Goal: Transaction & Acquisition: Download file/media

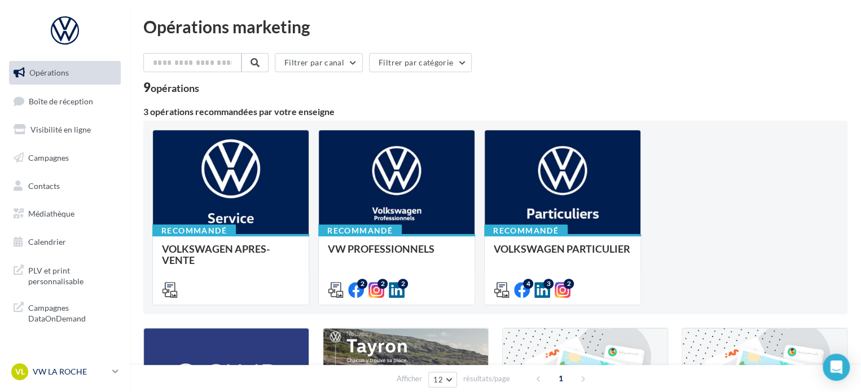
click at [59, 376] on p "VW LA ROCHE" at bounding box center [70, 371] width 75 height 11
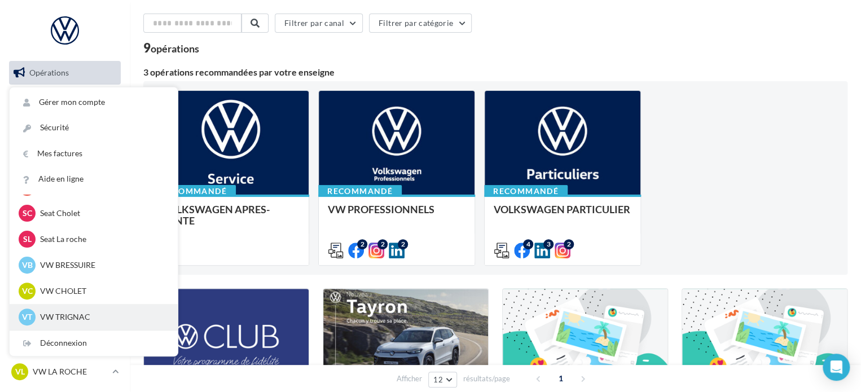
scroll to position [56, 0]
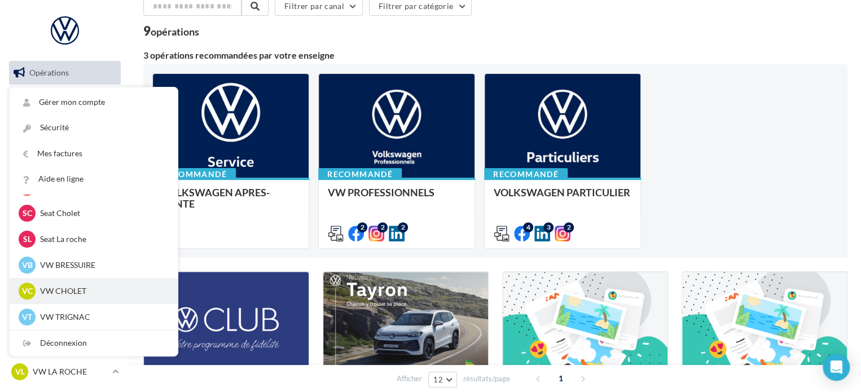
click at [69, 295] on p "VW CHOLET" at bounding box center [102, 291] width 124 height 11
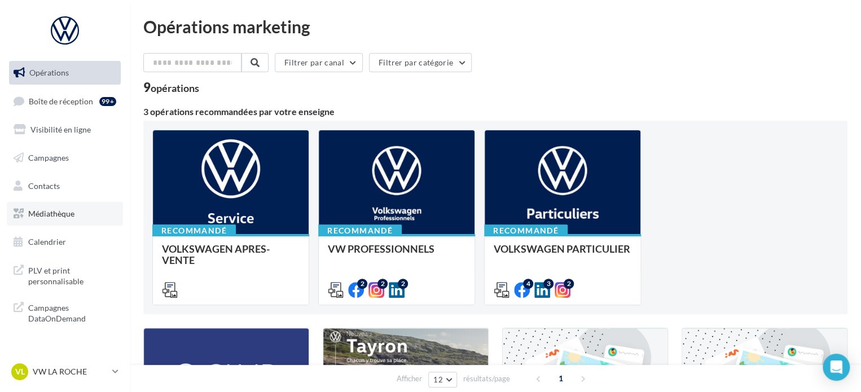
click at [86, 218] on link "Médiathèque" at bounding box center [65, 214] width 116 height 24
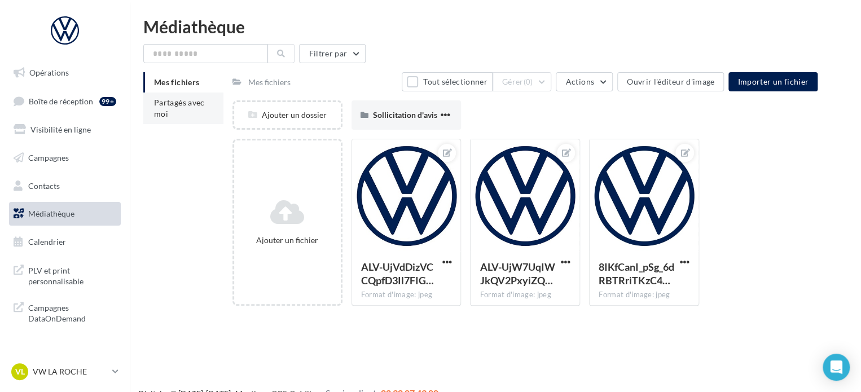
click at [157, 112] on span "Partagés avec moi" at bounding box center [179, 108] width 51 height 21
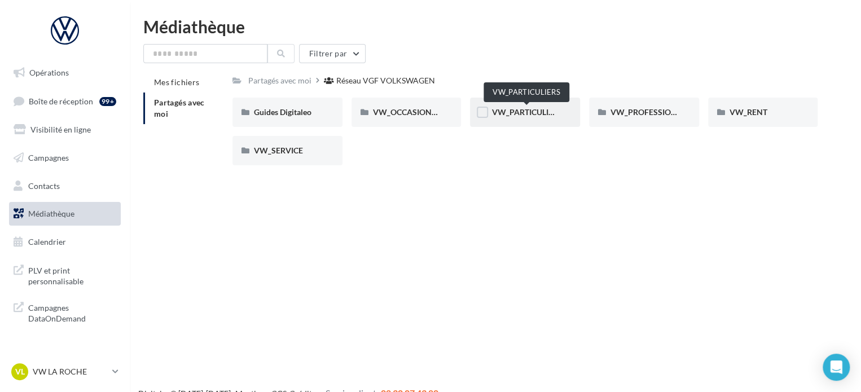
click at [509, 112] on span "VW_PARTICULIERS" at bounding box center [527, 112] width 71 height 10
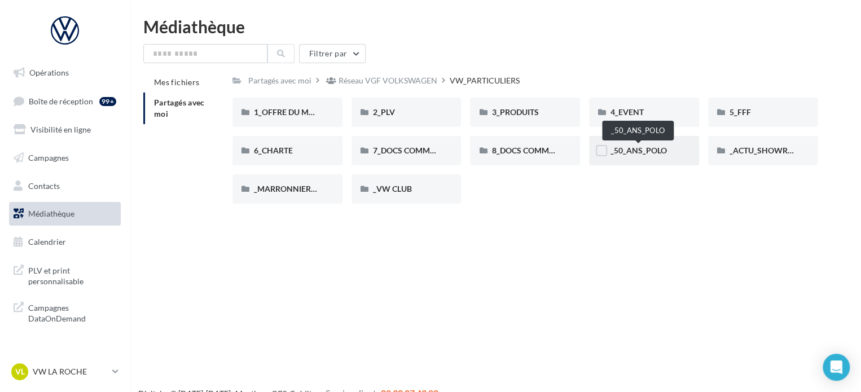
click at [660, 148] on span "_50_ANS_POLO" at bounding box center [639, 151] width 56 height 10
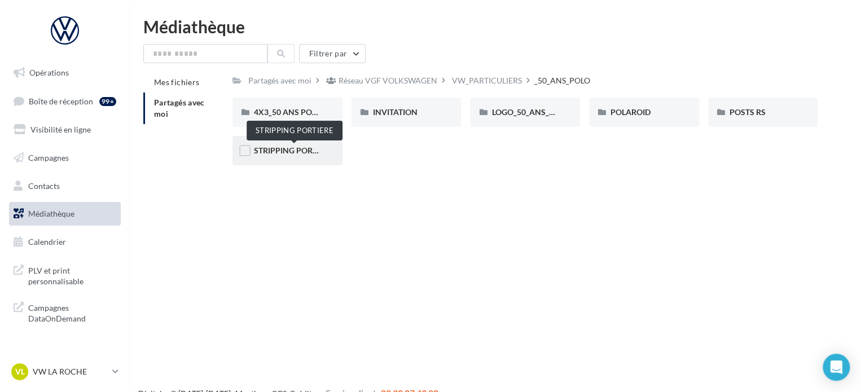
click at [301, 151] on span "STRIPPING PORTIERE" at bounding box center [294, 151] width 80 height 10
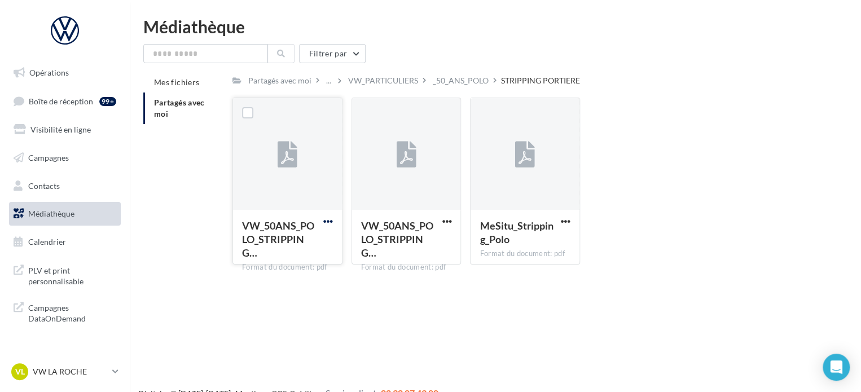
click at [327, 220] on span "button" at bounding box center [328, 222] width 10 height 10
click at [281, 242] on button "Télécharger" at bounding box center [278, 243] width 113 height 29
click at [569, 222] on span "button" at bounding box center [566, 222] width 10 height 10
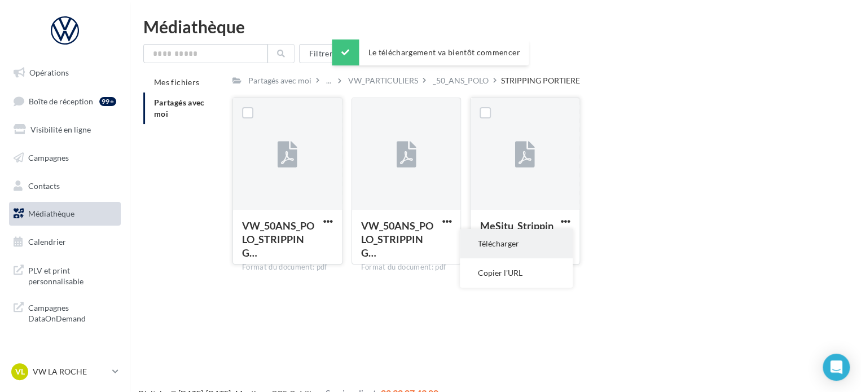
click at [496, 241] on button "Télécharger" at bounding box center [516, 243] width 113 height 29
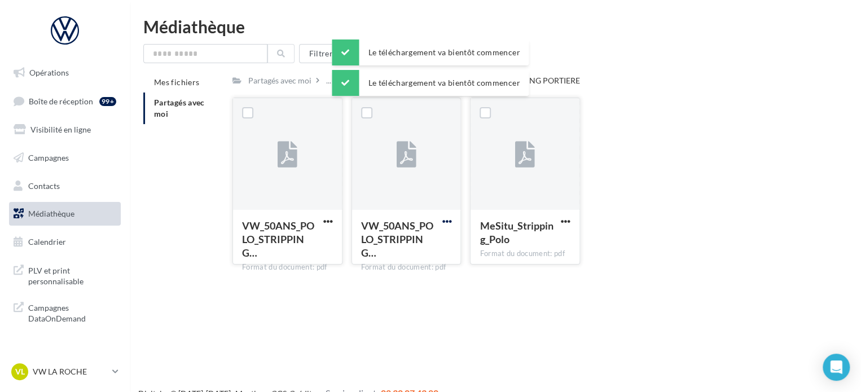
click at [447, 220] on span "button" at bounding box center [447, 222] width 10 height 10
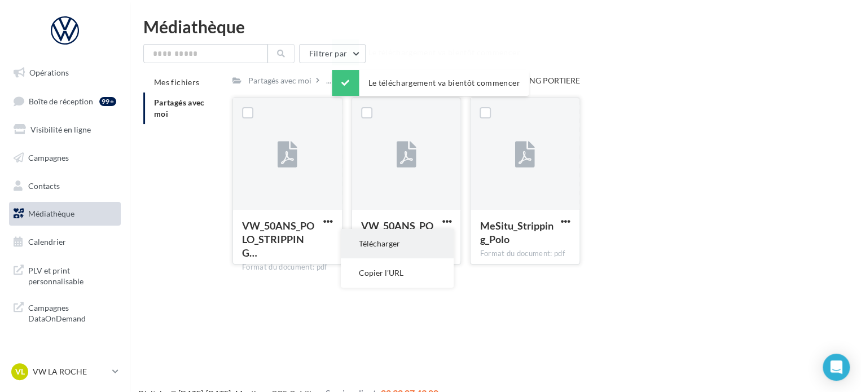
click at [410, 250] on button "Télécharger" at bounding box center [397, 243] width 113 height 29
